Goal: Contribute content

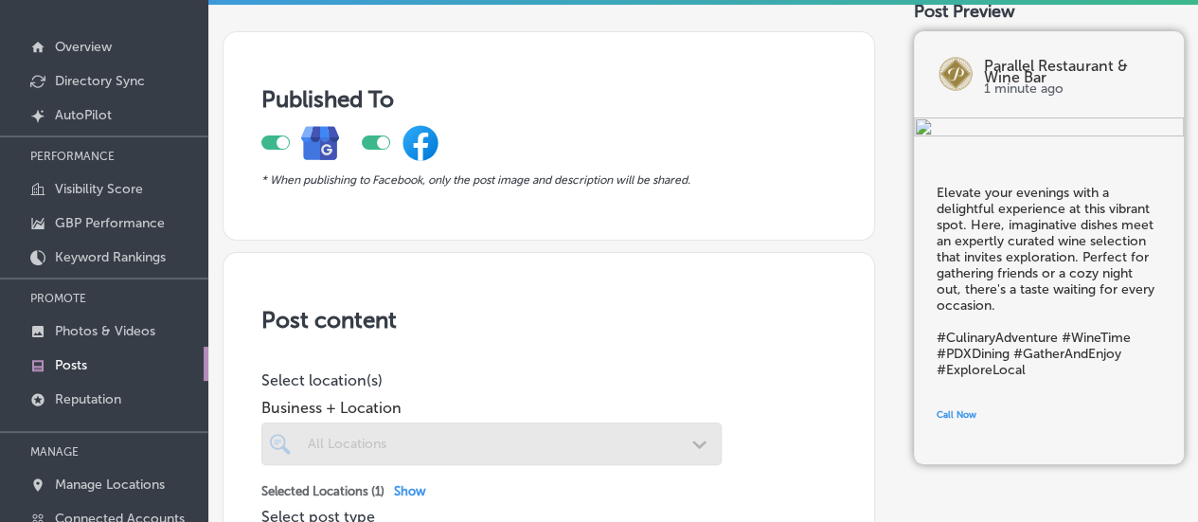
scroll to position [95, 0]
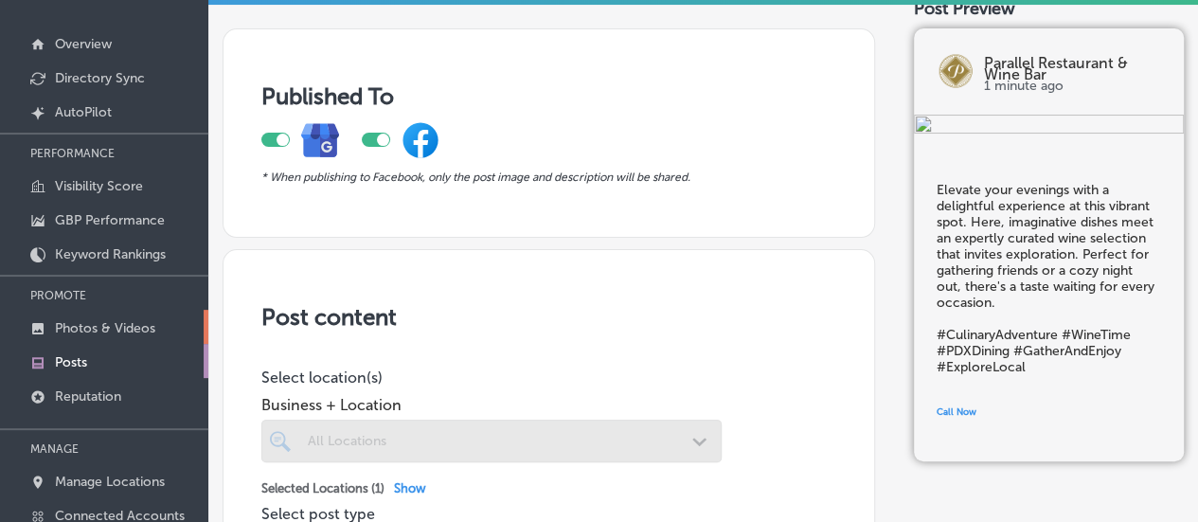
click at [88, 322] on p "Photos & Videos" at bounding box center [105, 328] width 100 height 16
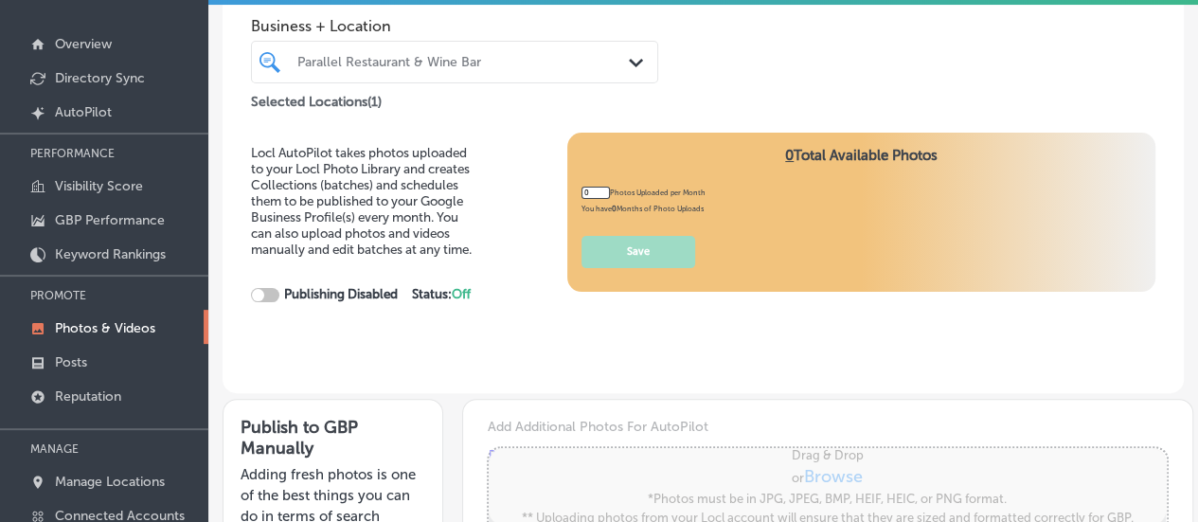
type input "5"
checkbox input "true"
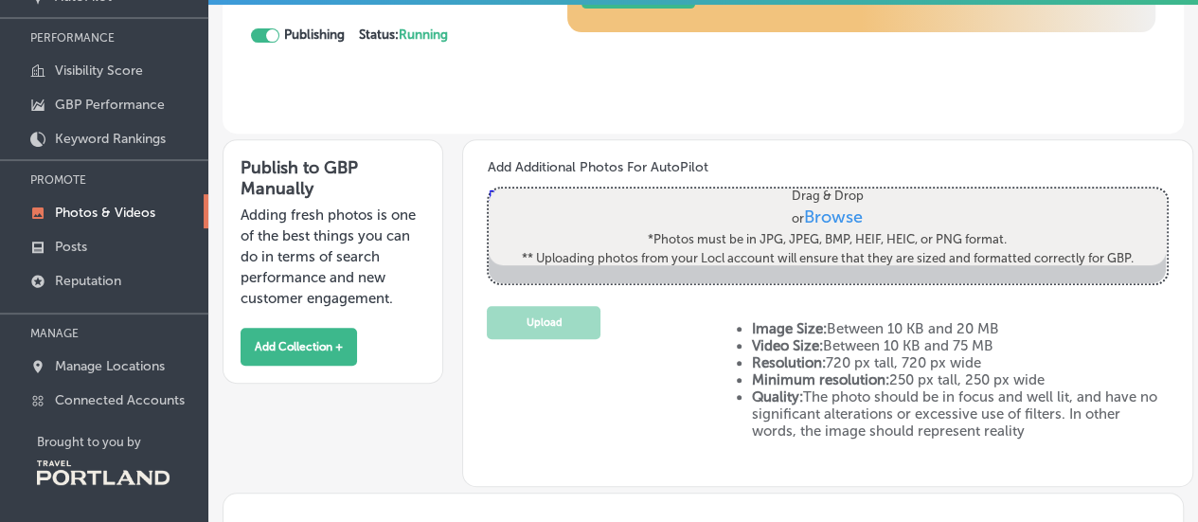
scroll to position [189, 0]
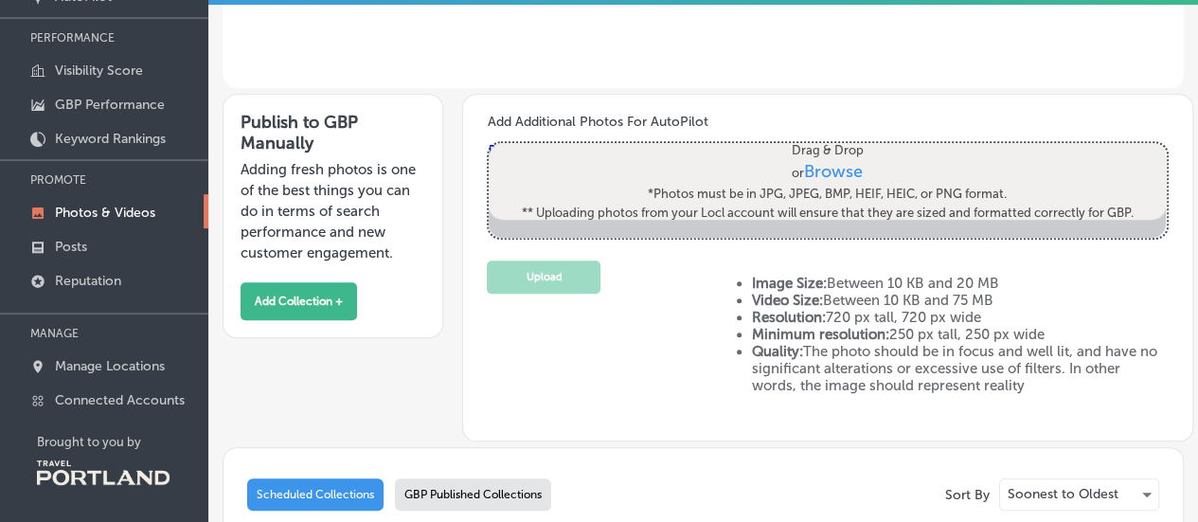
click at [820, 157] on label "Drag & Drop or Browse *Photos must be in JPG, JPEG, BMP, HEIF, HEIC, or PNG for…" at bounding box center [828, 182] width 624 height 94
click at [820, 149] on input "Drag & Drop or Browse *Photos must be in JPG, JPEG, BMP, HEIF, HEIC, or PNG for…" at bounding box center [826, 146] width 677 height 6
type input "C:\fakepath\IMG_2831.JPG"
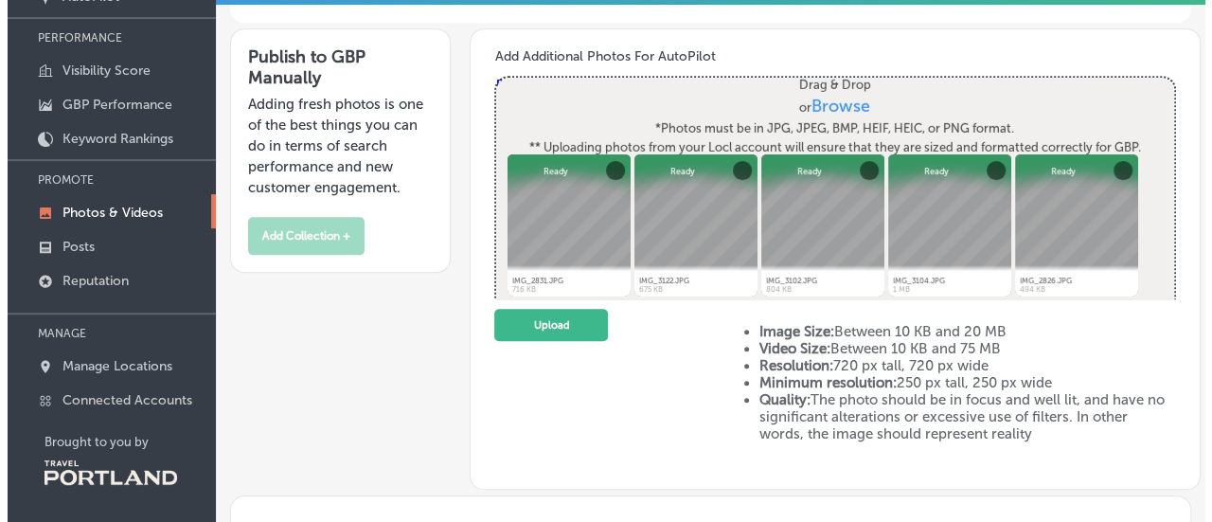
scroll to position [284, 0]
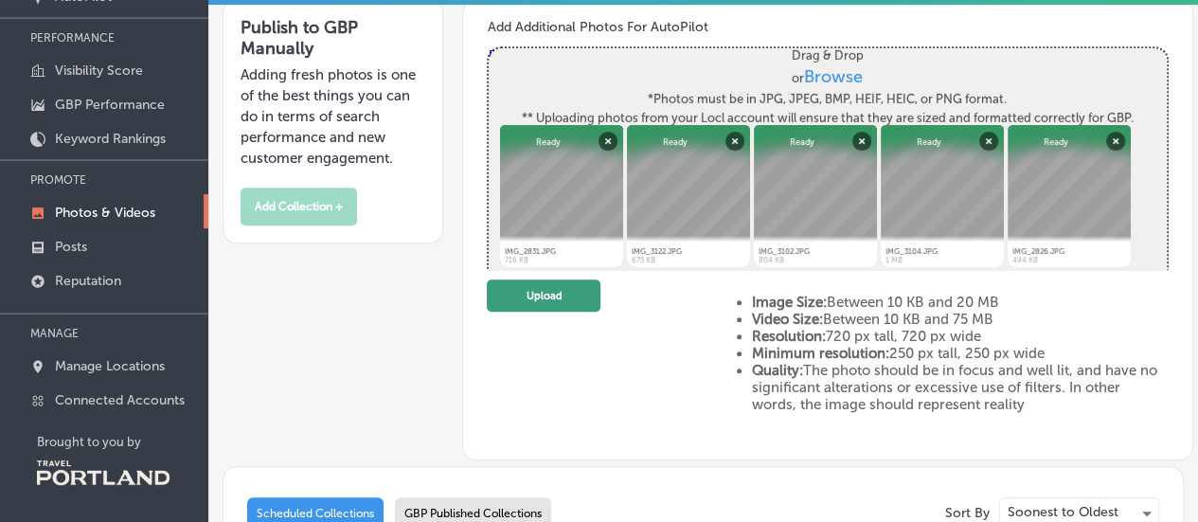
click at [549, 291] on button "Upload" at bounding box center [544, 295] width 114 height 33
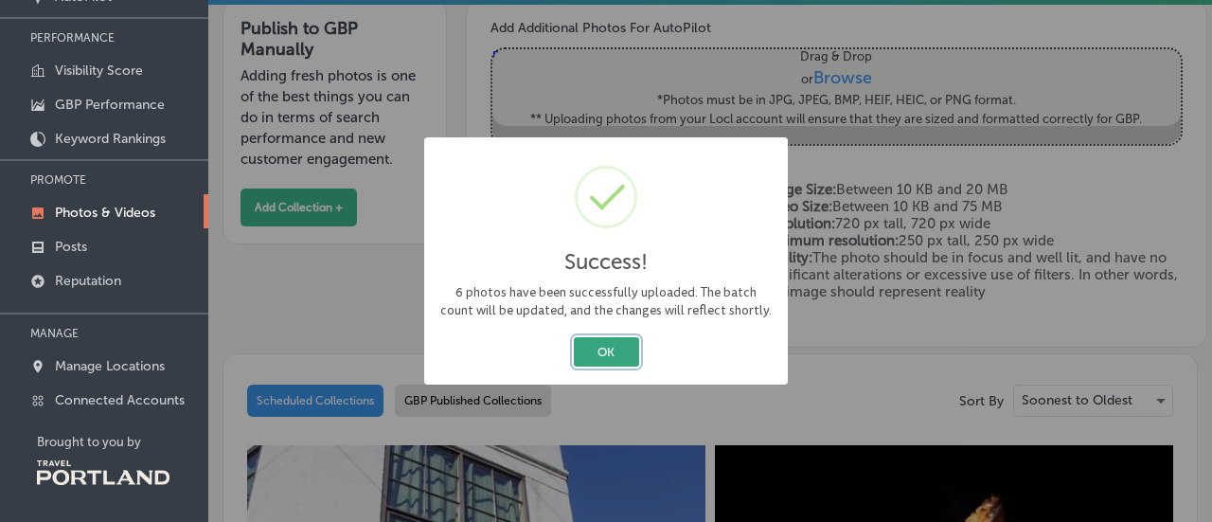
click at [598, 359] on button "OK" at bounding box center [606, 351] width 65 height 29
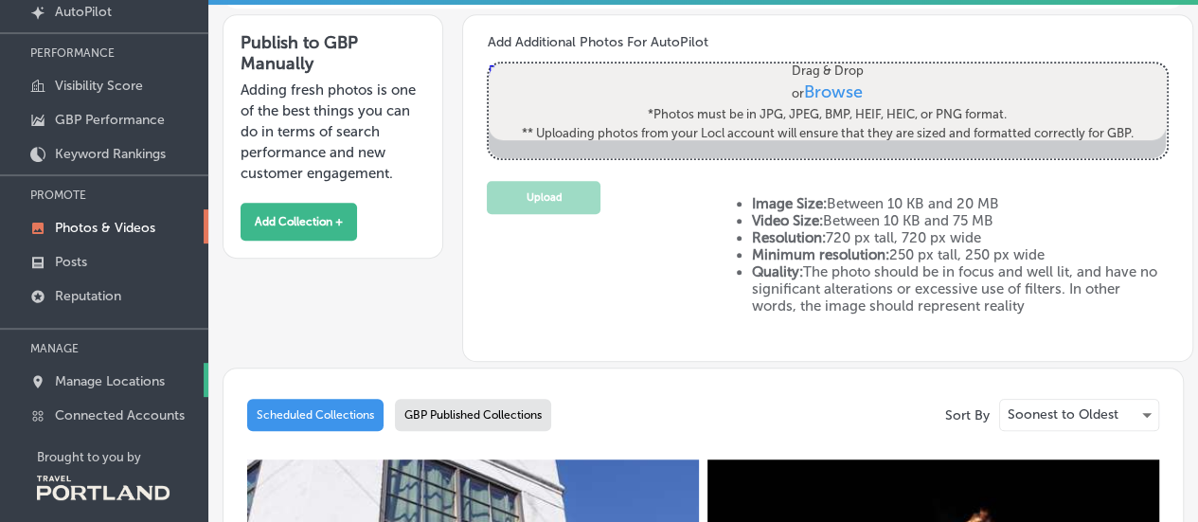
scroll to position [210, 0]
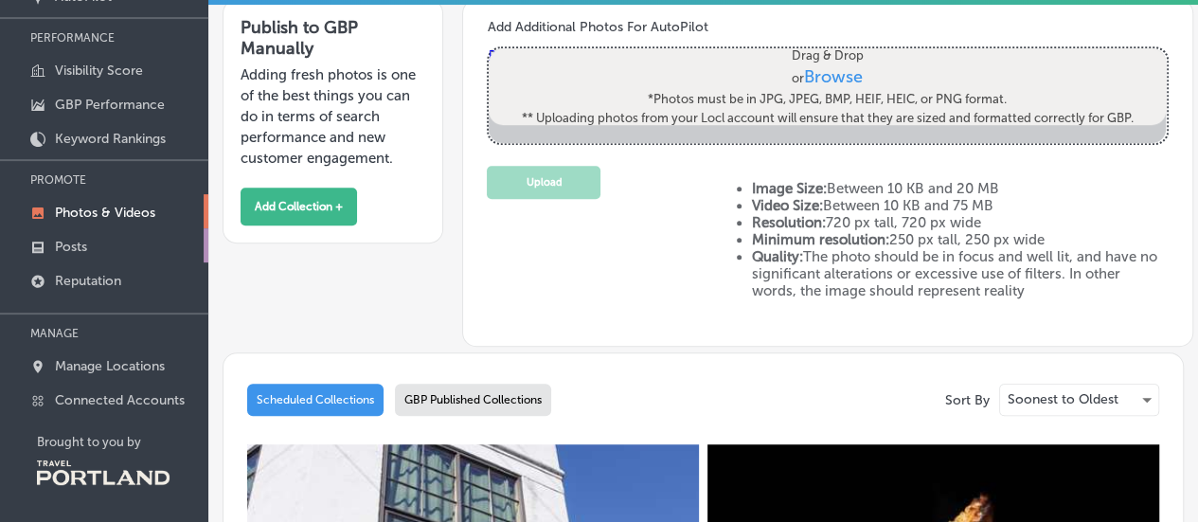
click at [81, 239] on p "Posts" at bounding box center [71, 247] width 32 height 16
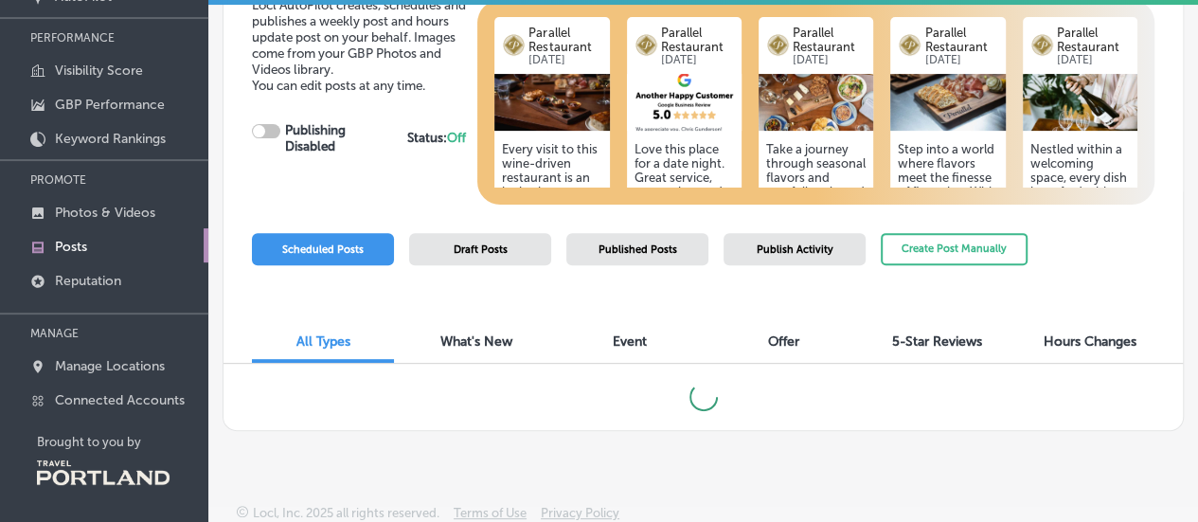
scroll to position [57, 0]
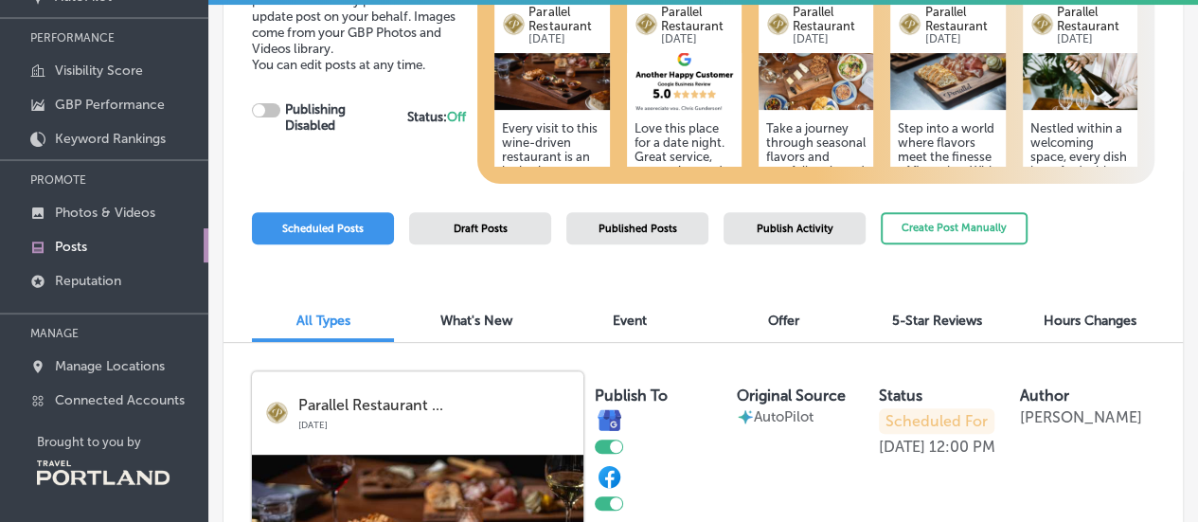
checkbox input "true"
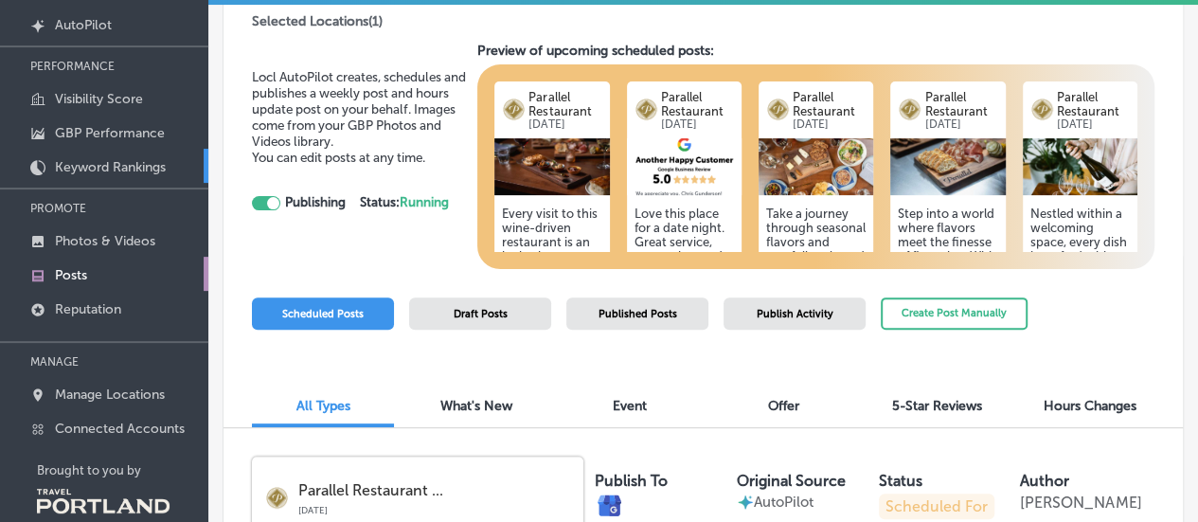
scroll to position [210, 0]
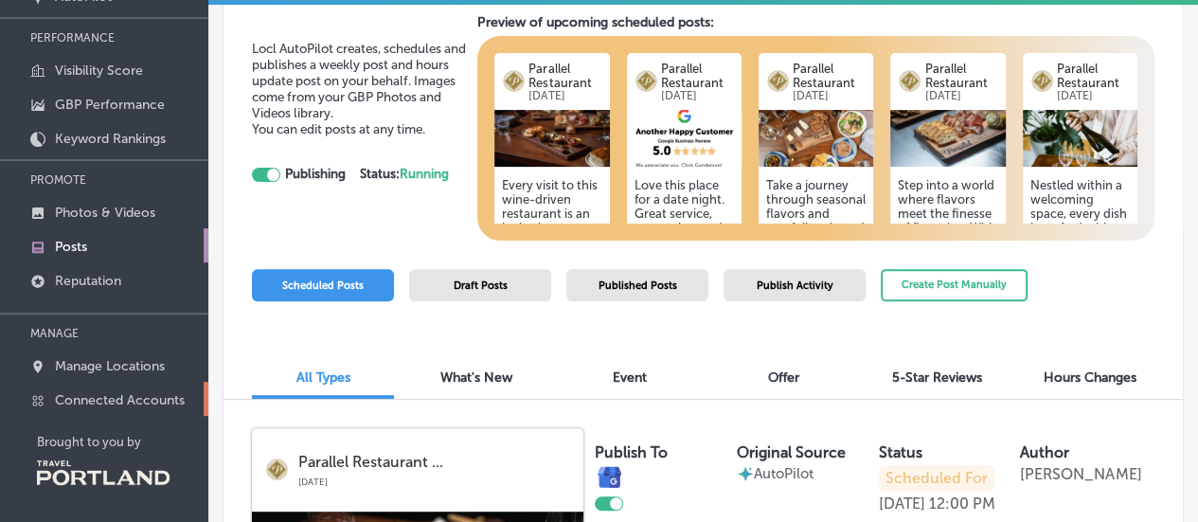
click at [111, 392] on p "Connected Accounts" at bounding box center [120, 400] width 130 height 16
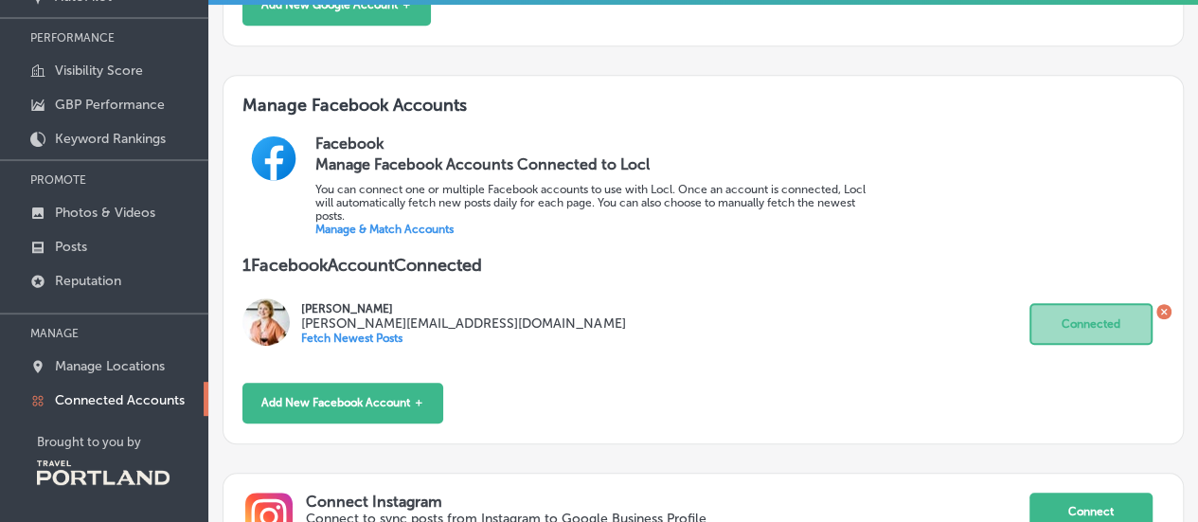
scroll to position [529, 0]
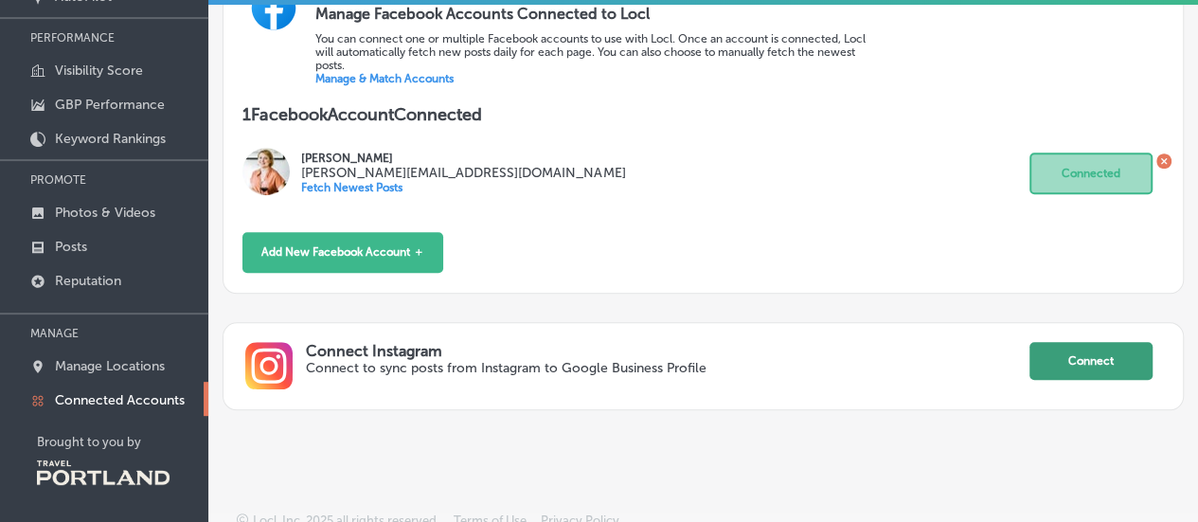
click at [1093, 351] on button "Connect" at bounding box center [1090, 361] width 123 height 38
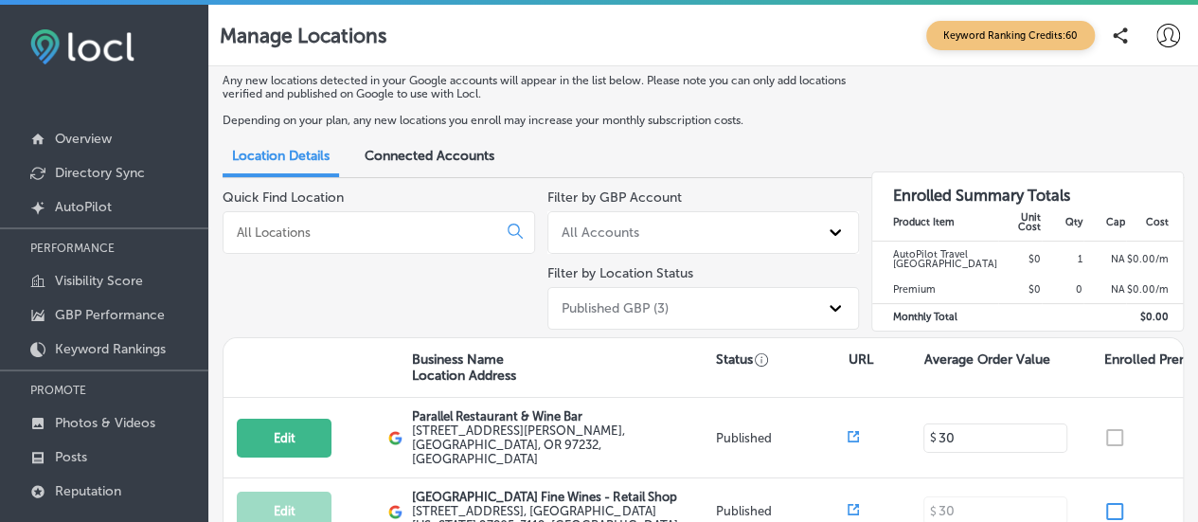
click at [419, 175] on div "Connected Accounts" at bounding box center [429, 157] width 158 height 39
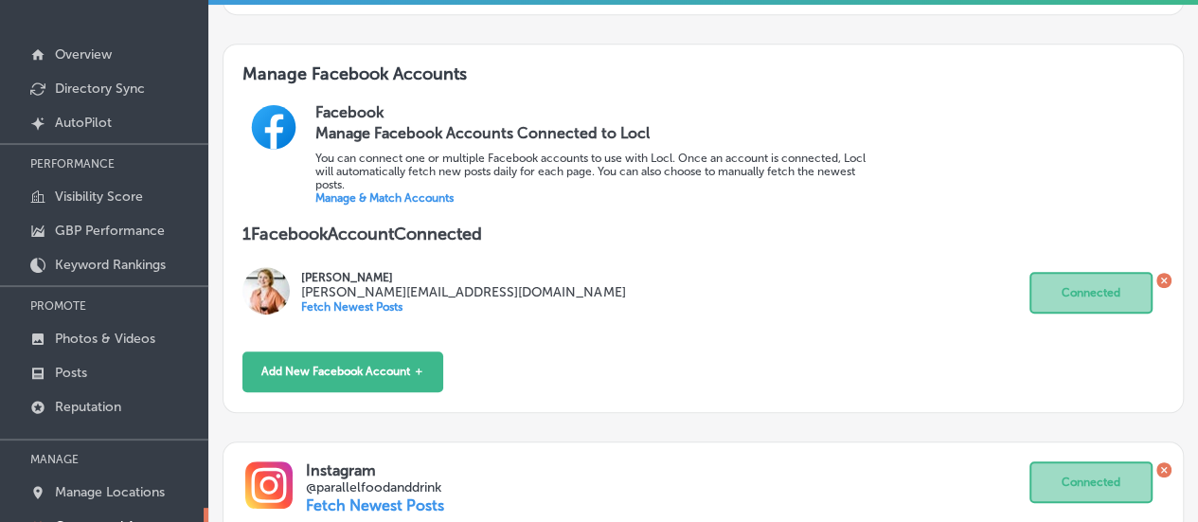
scroll to position [210, 0]
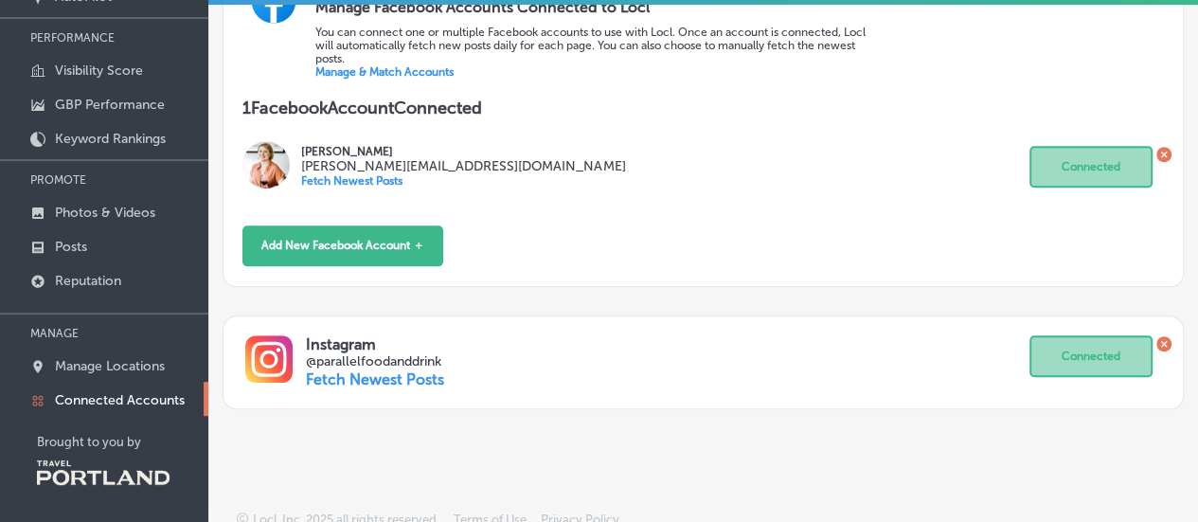
click at [263, 345] on icon at bounding box center [268, 358] width 47 height 47
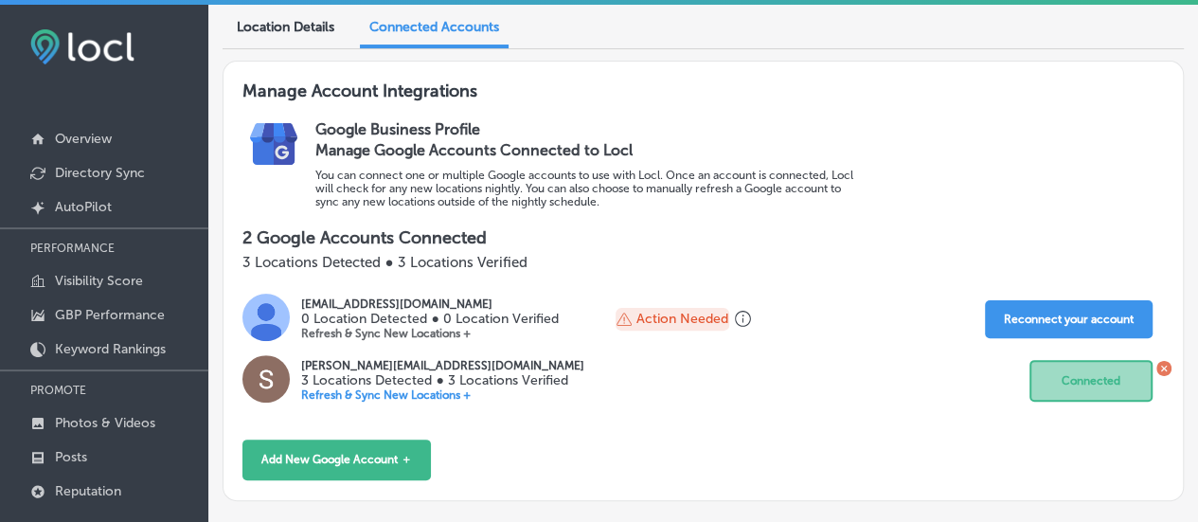
scroll to position [284, 0]
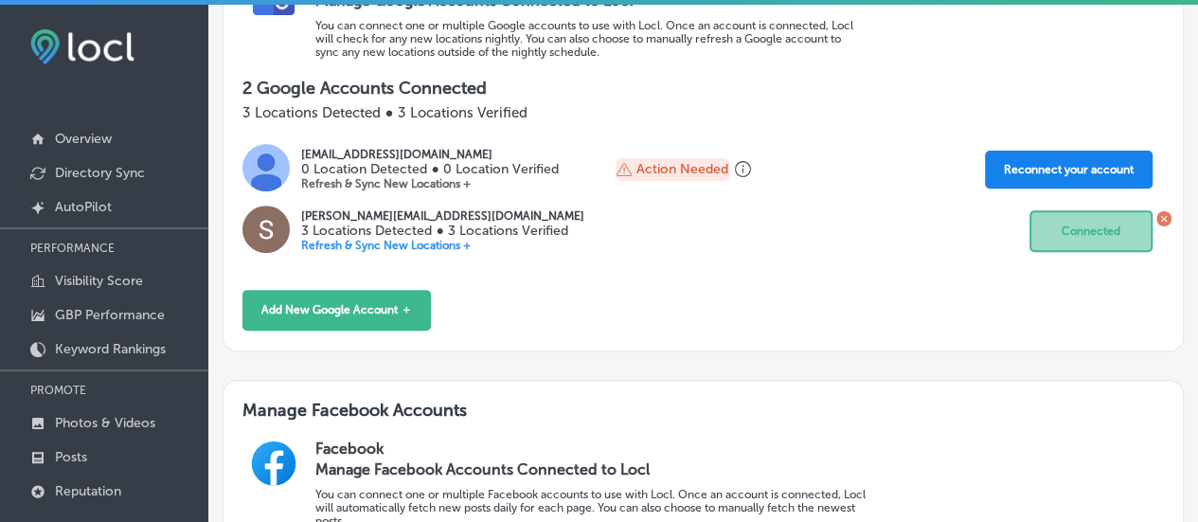
click at [1079, 151] on button "Reconnect your account" at bounding box center [1069, 170] width 168 height 38
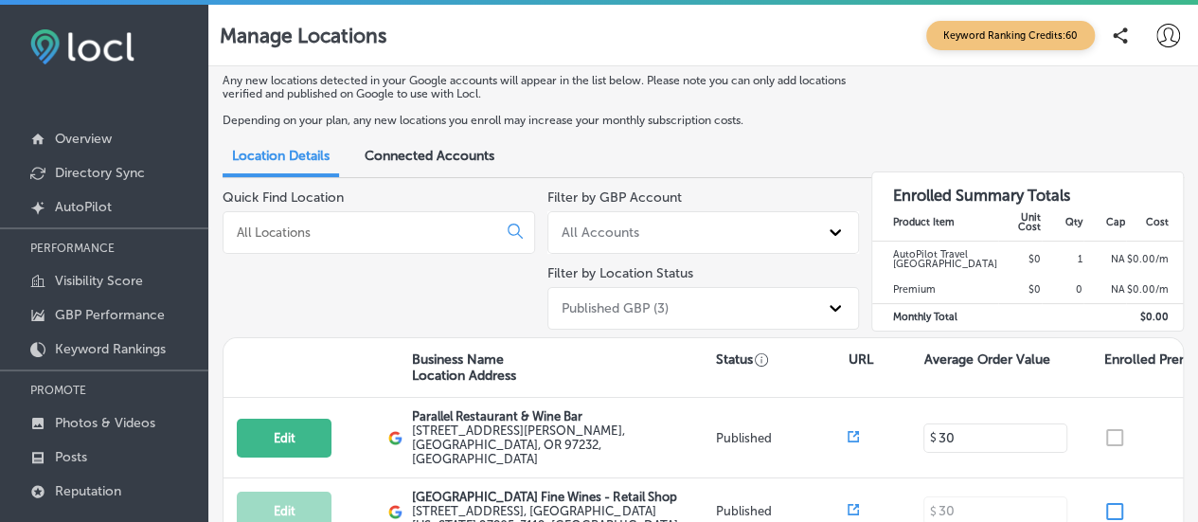
click at [445, 147] on div "Connected Accounts" at bounding box center [429, 157] width 158 height 39
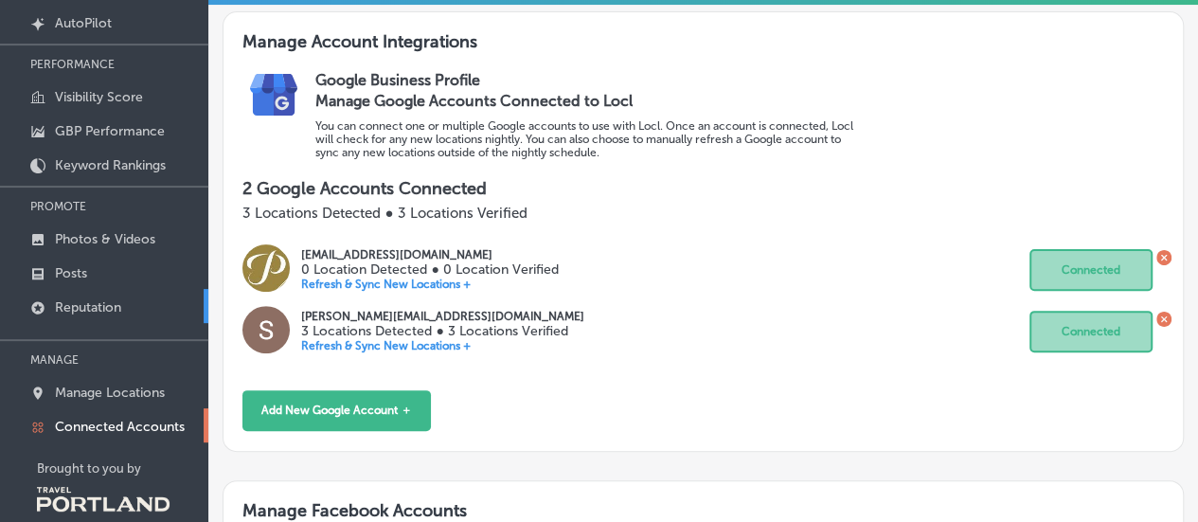
scroll to position [210, 0]
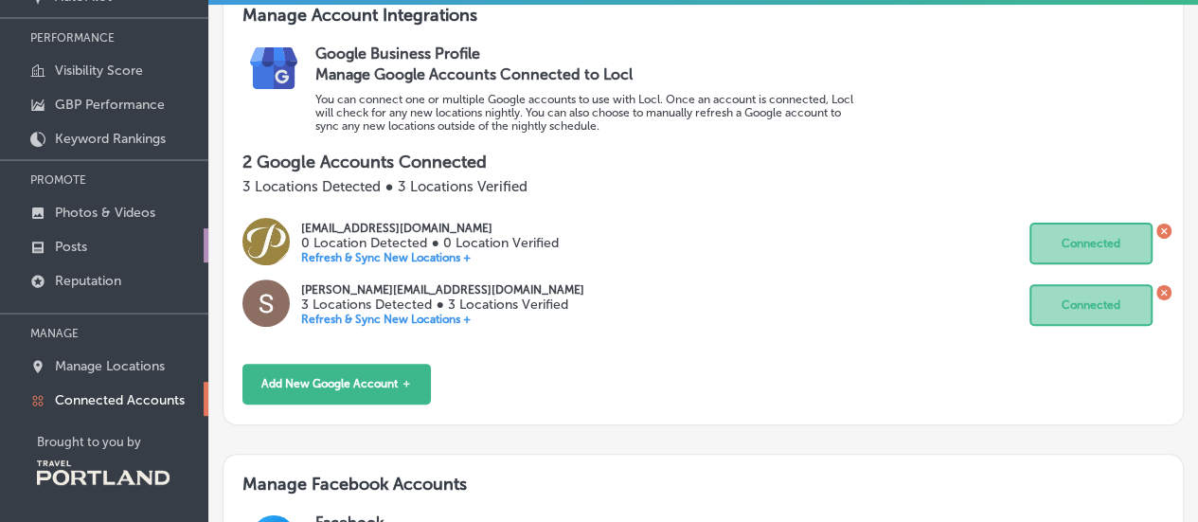
click at [73, 243] on p "Posts" at bounding box center [71, 247] width 32 height 16
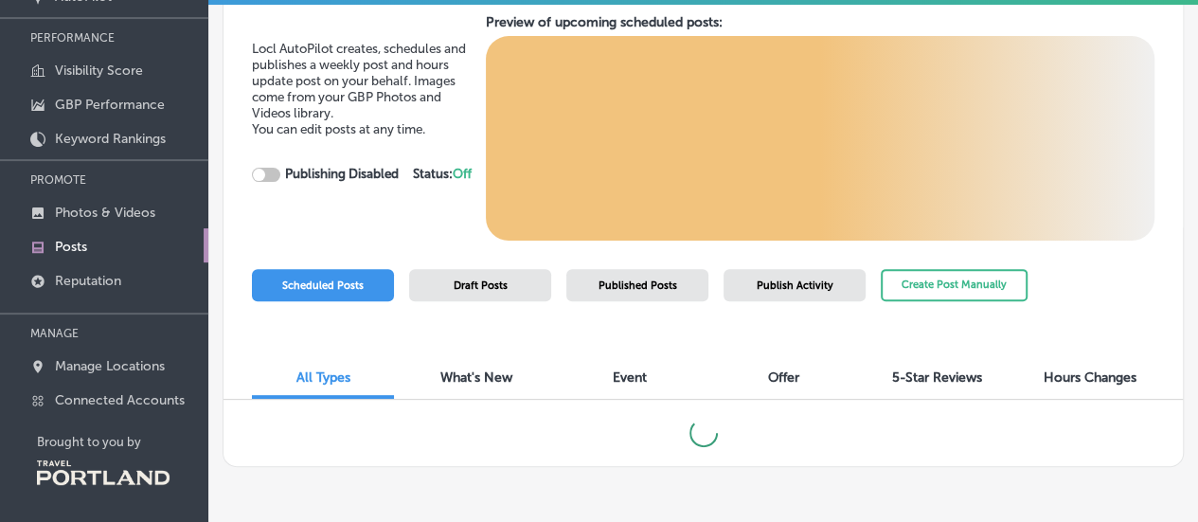
checkbox input "true"
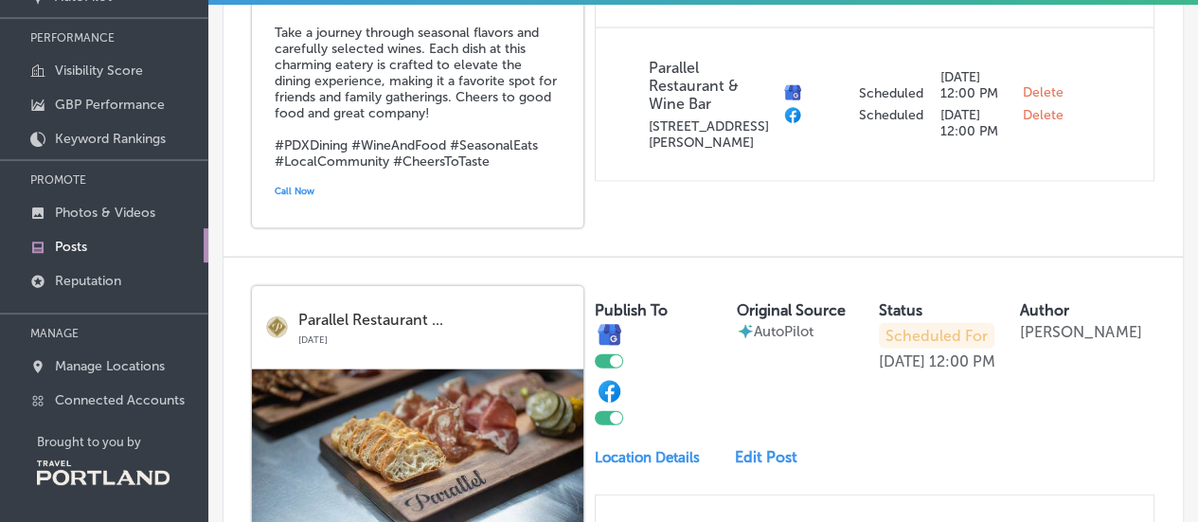
scroll to position [1455, 0]
